Goal: Navigation & Orientation: Find specific page/section

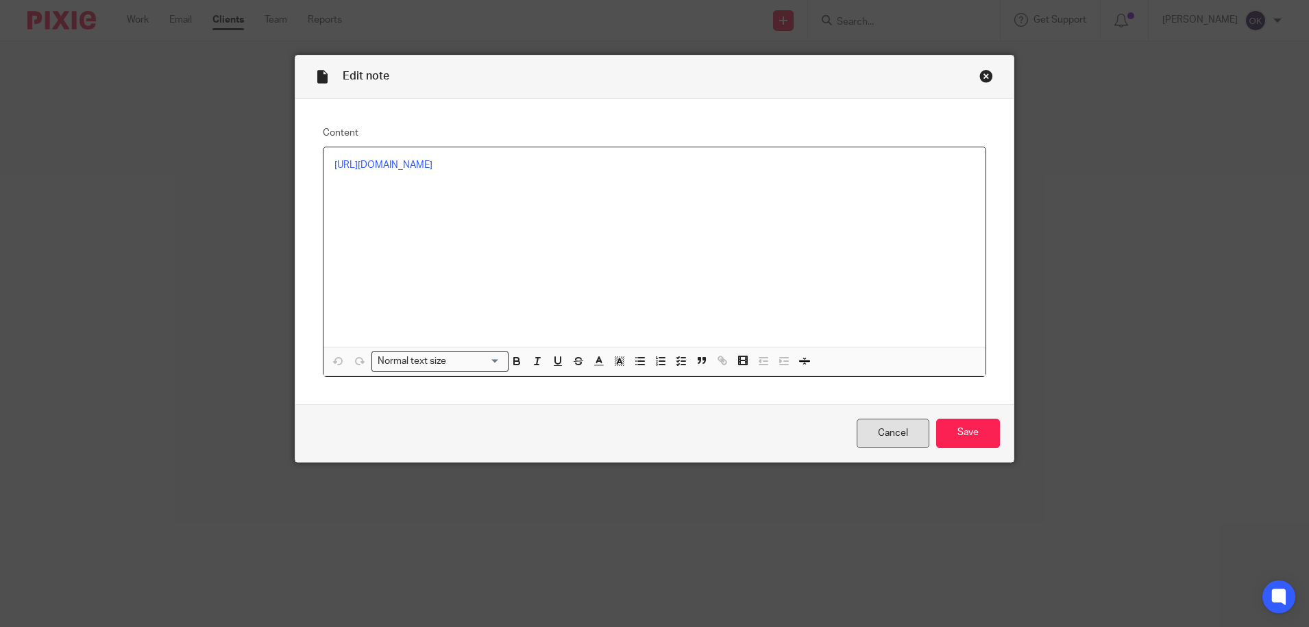
click at [901, 439] on link "Cancel" at bounding box center [893, 433] width 73 height 29
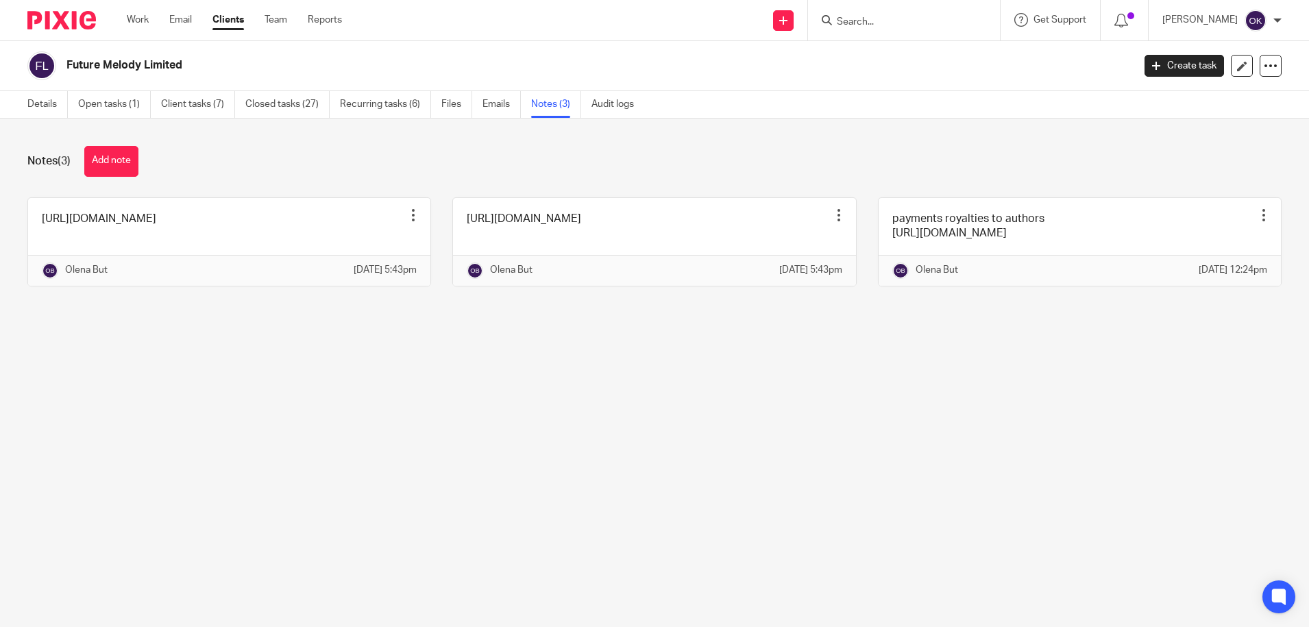
click at [69, 21] on img at bounding box center [61, 20] width 69 height 19
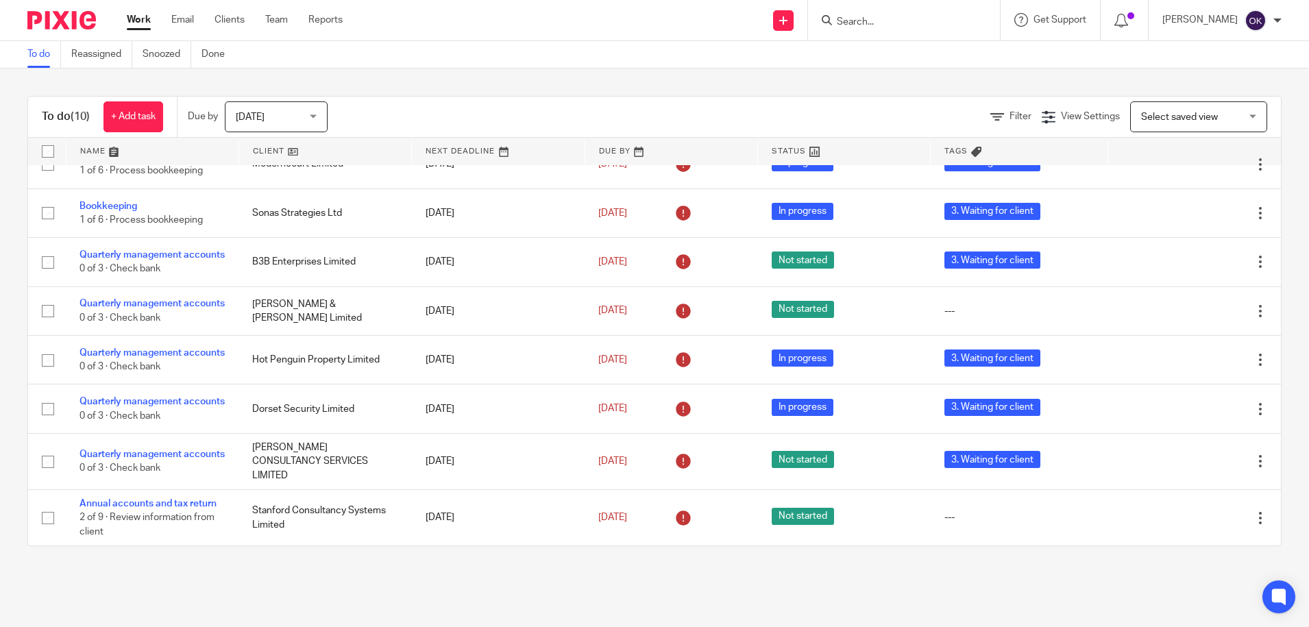
scroll to position [154, 0]
